Goal: Task Accomplishment & Management: Manage account settings

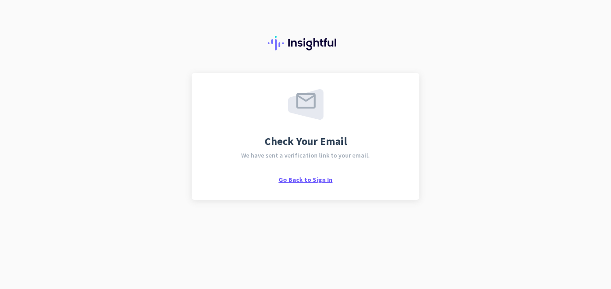
click at [305, 179] on span "Go Back to Sign In" at bounding box center [305, 179] width 54 height 8
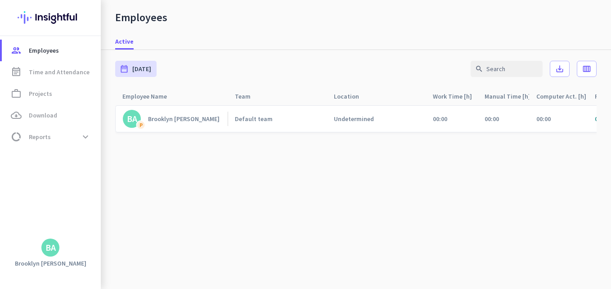
click at [325, 48] on div "Active" at bounding box center [356, 41] width 510 height 17
click at [49, 248] on div "BA" at bounding box center [50, 247] width 10 height 9
click at [87, 233] on span "Sign out" at bounding box center [98, 230] width 54 height 8
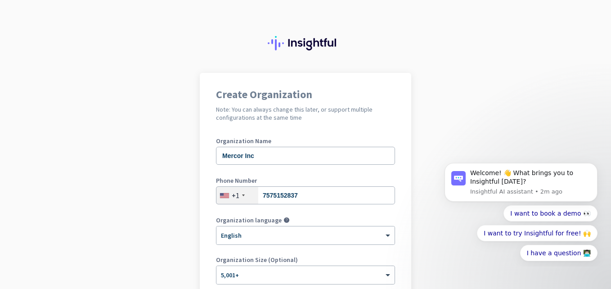
click at [408, 112] on app-onboarding-organization "Create Organization Note: You can always change this later, or support multiple…" at bounding box center [305, 254] width 611 height 362
